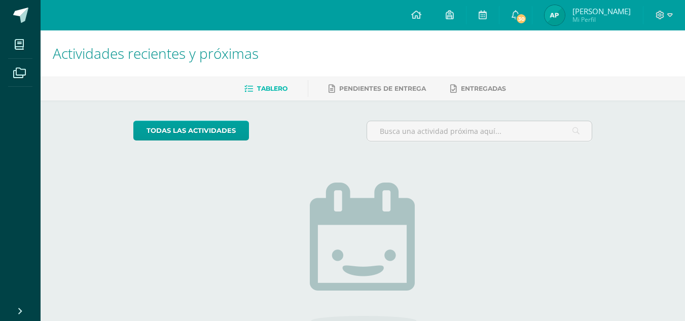
click at [565, 10] on img at bounding box center [554, 15] width 20 height 20
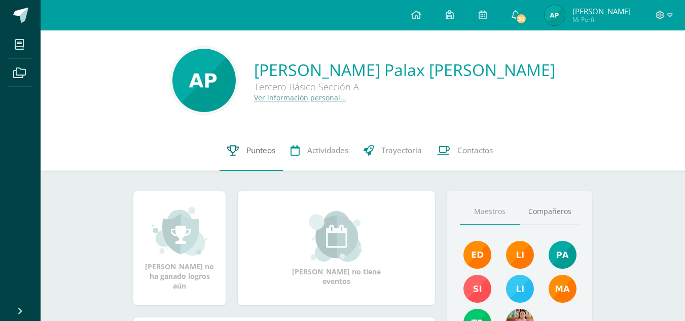
click at [239, 150] on link "Punteos" at bounding box center [250, 150] width 63 height 41
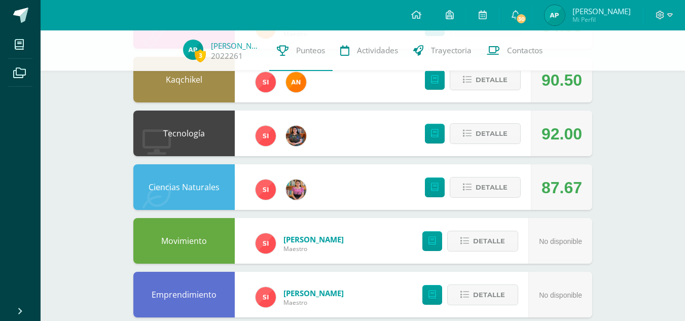
scroll to position [388, 0]
